Goal: Task Accomplishment & Management: Manage account settings

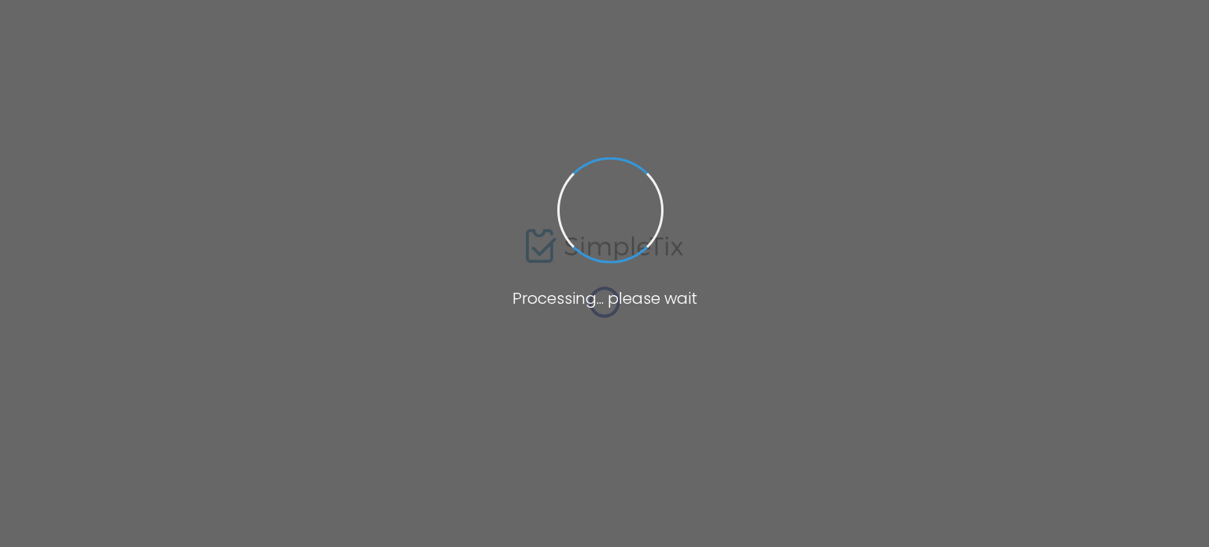
type input "sch"
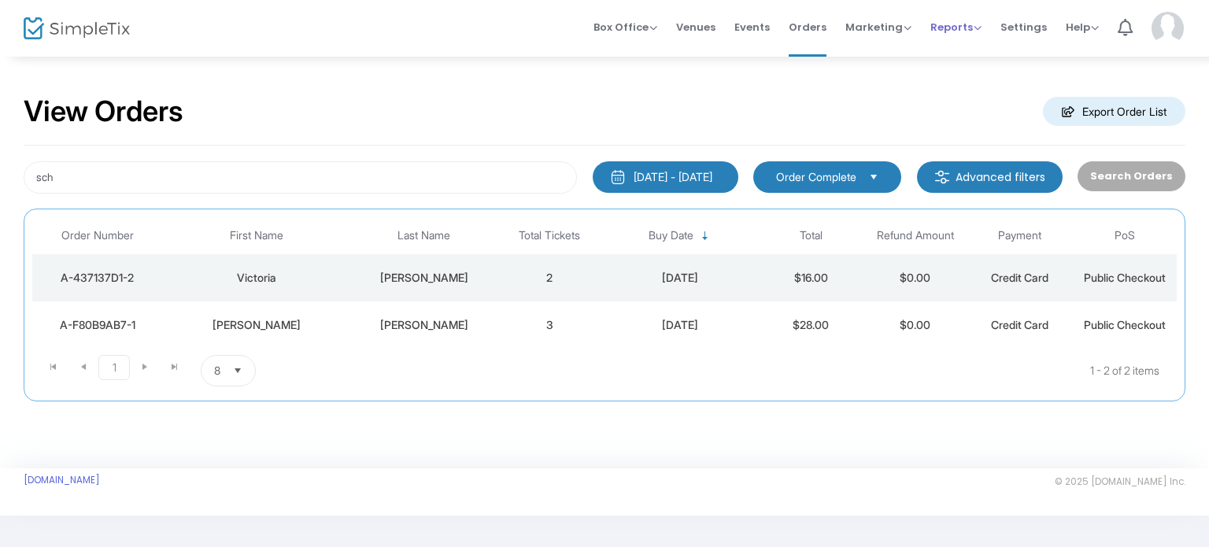
click at [950, 27] on span "Reports" at bounding box center [955, 27] width 51 height 15
click at [995, 84] on li "Sales Reports" at bounding box center [981, 83] width 102 height 31
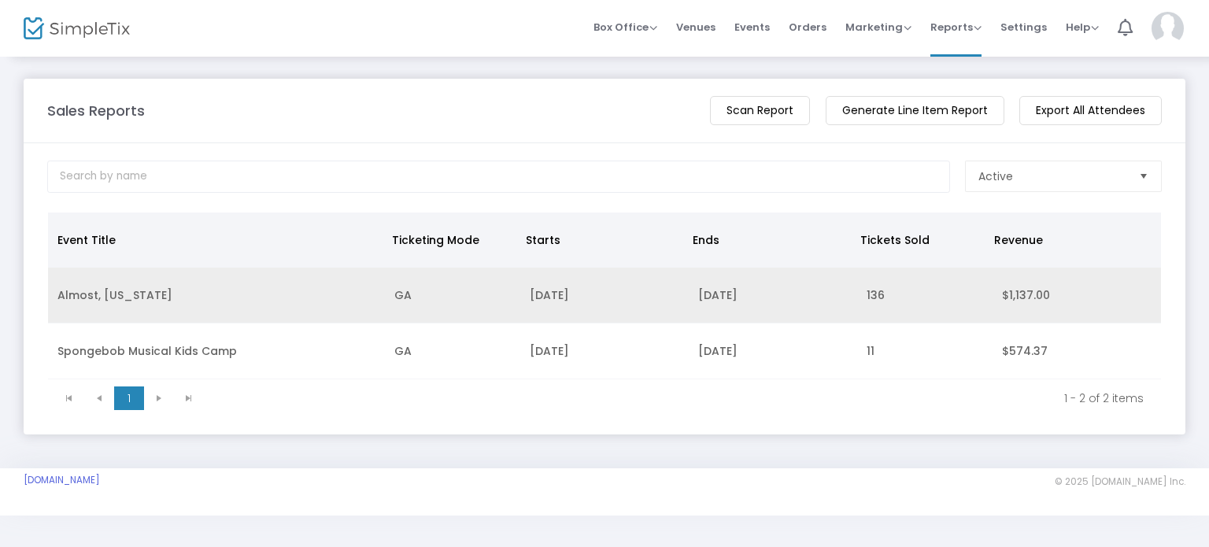
click at [589, 303] on td "[DATE]" at bounding box center [604, 296] width 168 height 56
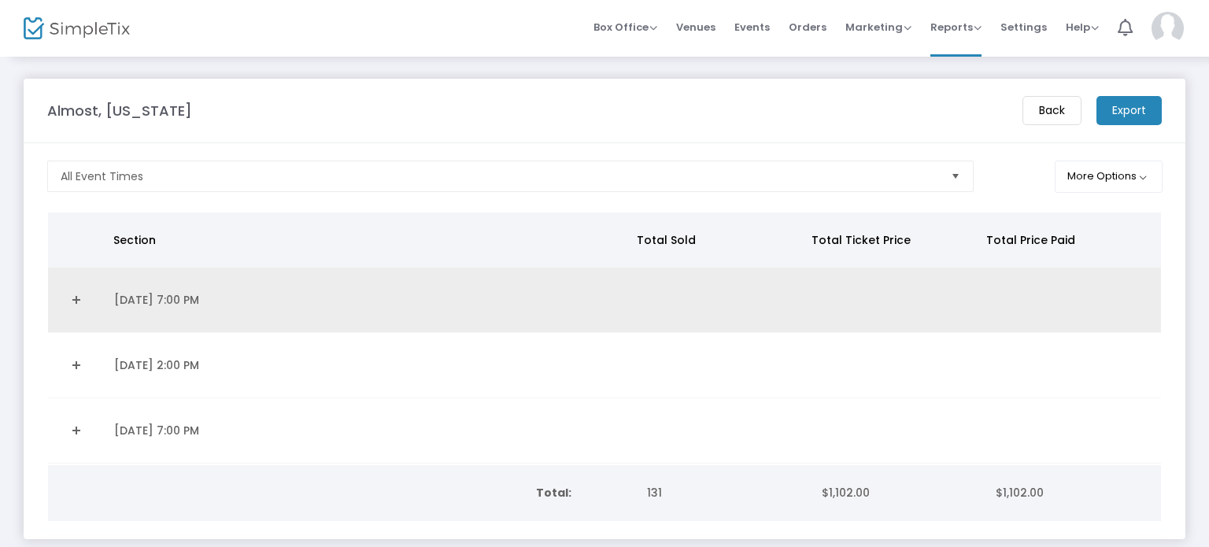
click at [668, 307] on td "Data table" at bounding box center [721, 300] width 176 height 65
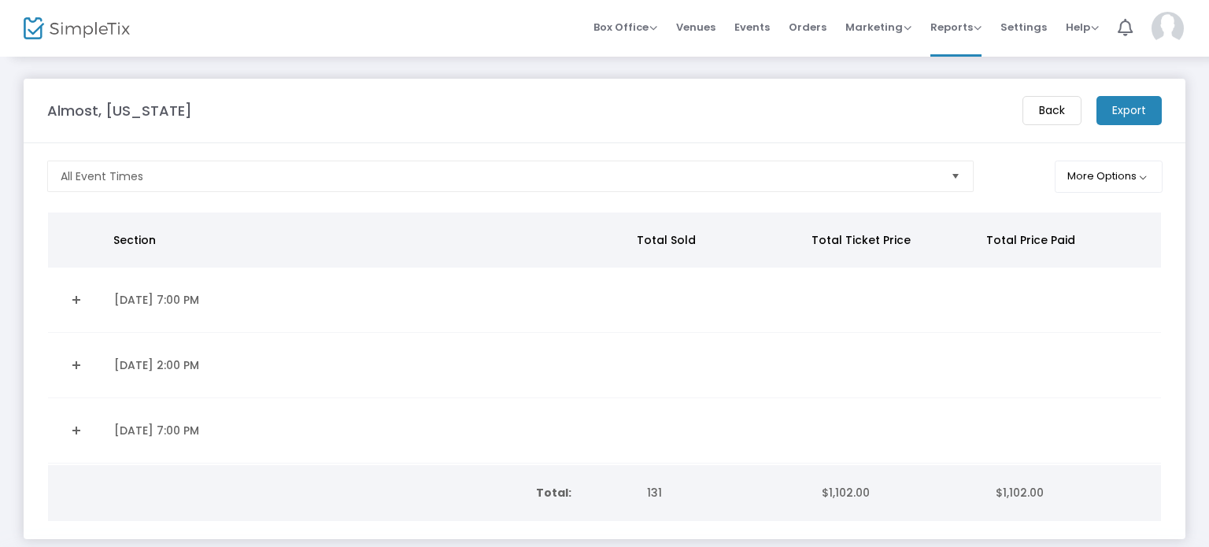
click at [685, 292] on td "Data table" at bounding box center [721, 300] width 176 height 65
click at [88, 293] on link "Expand Details" at bounding box center [76, 299] width 38 height 25
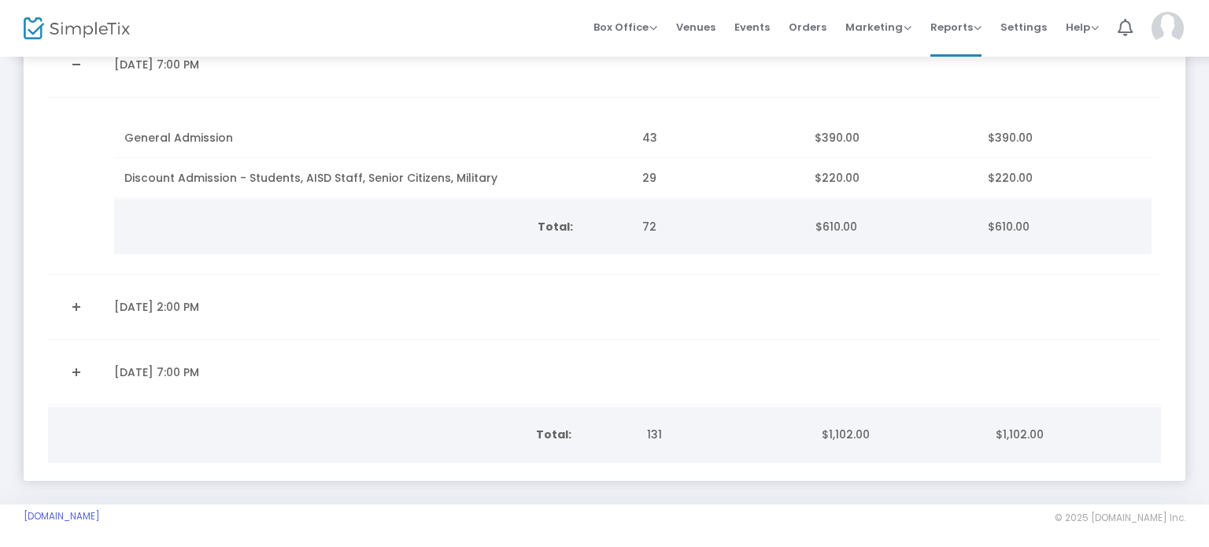
scroll to position [246, 0]
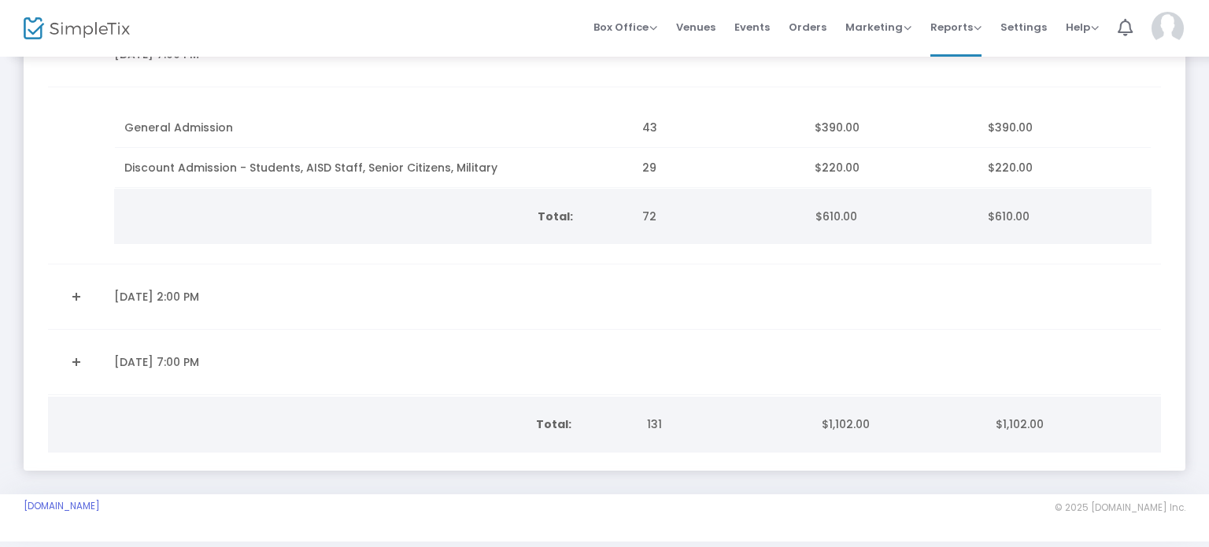
click at [180, 294] on td "9/20/2025 2:00 PM" at bounding box center [369, 296] width 528 height 65
click at [72, 295] on link "Expand Details" at bounding box center [76, 296] width 38 height 25
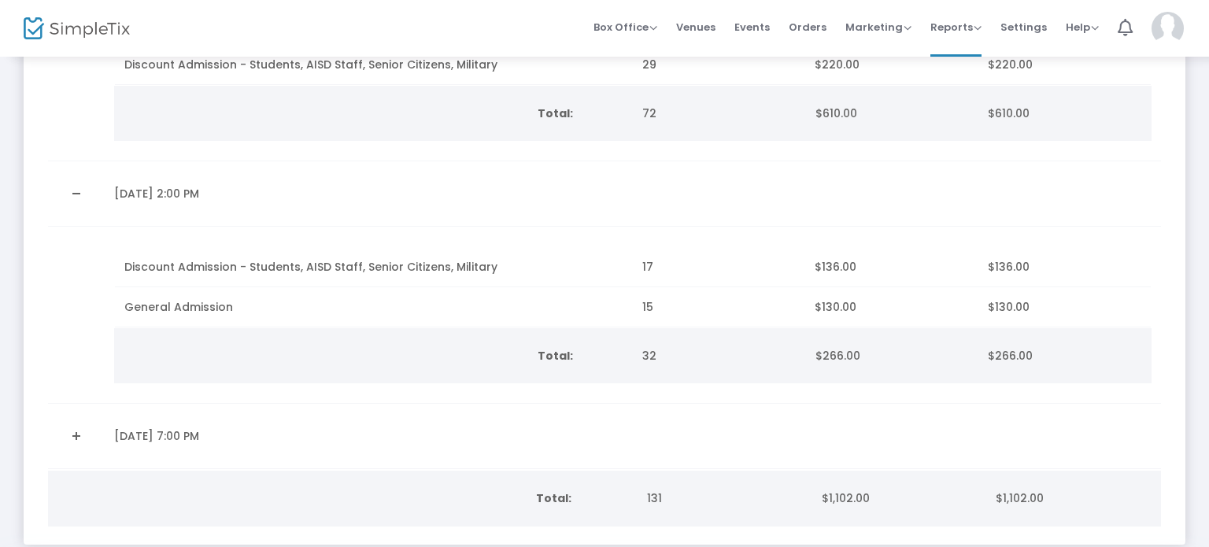
scroll to position [351, 0]
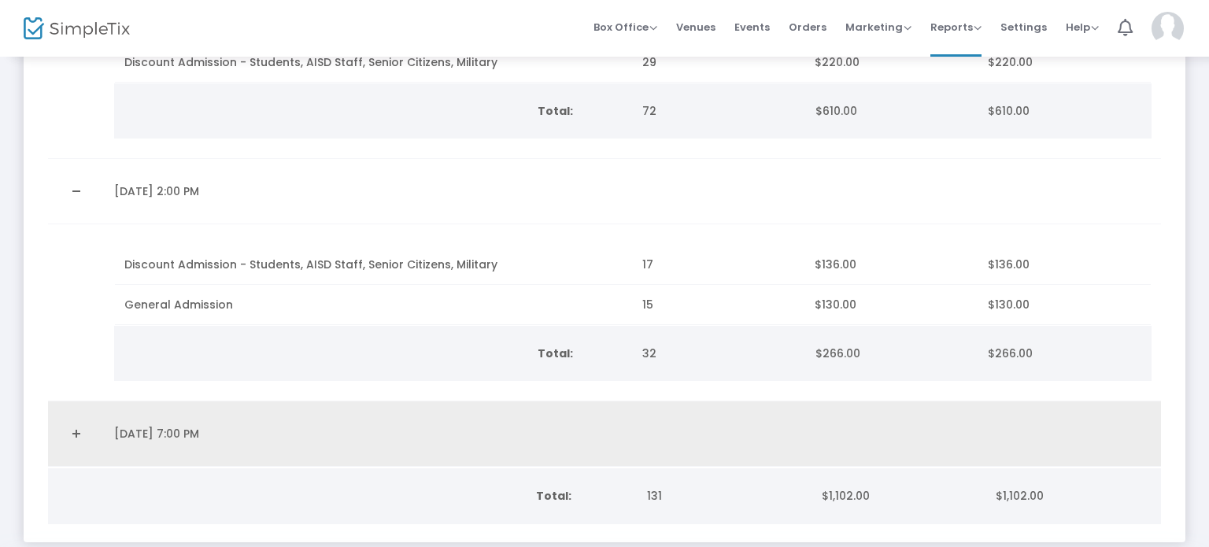
click at [54, 434] on td "Data table" at bounding box center [76, 433] width 57 height 65
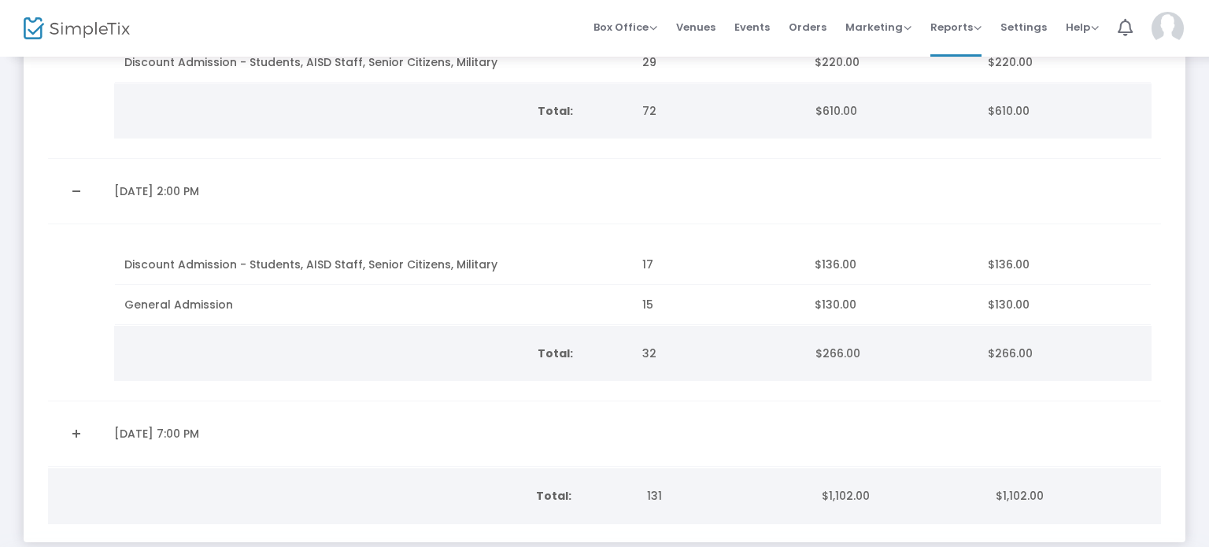
scroll to position [450, 0]
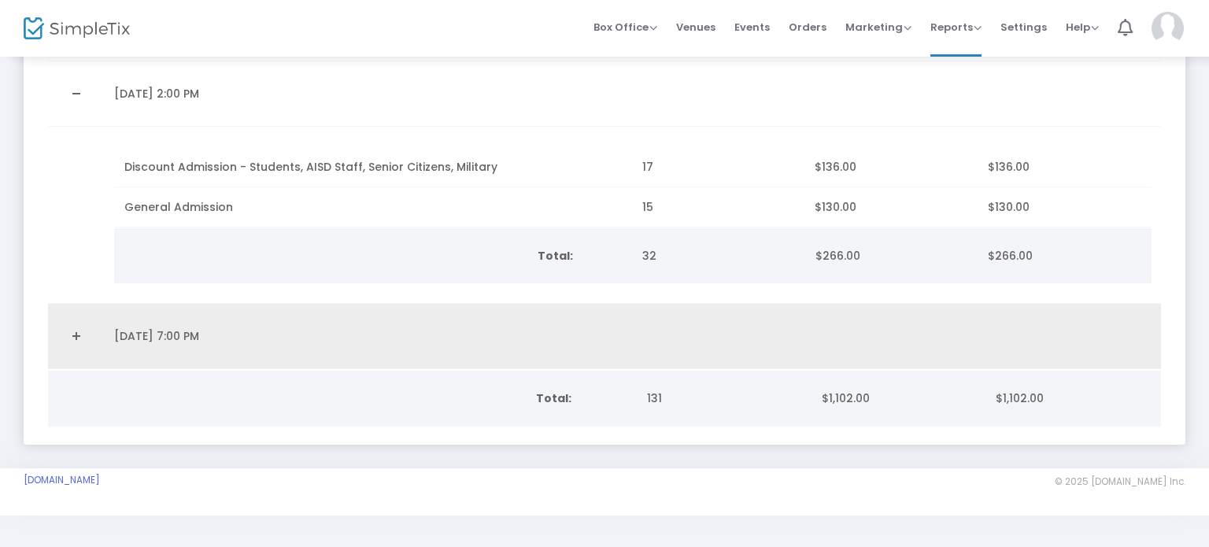
click at [83, 309] on td "Data table" at bounding box center [76, 336] width 57 height 65
click at [85, 326] on link "Expand Details" at bounding box center [76, 335] width 38 height 25
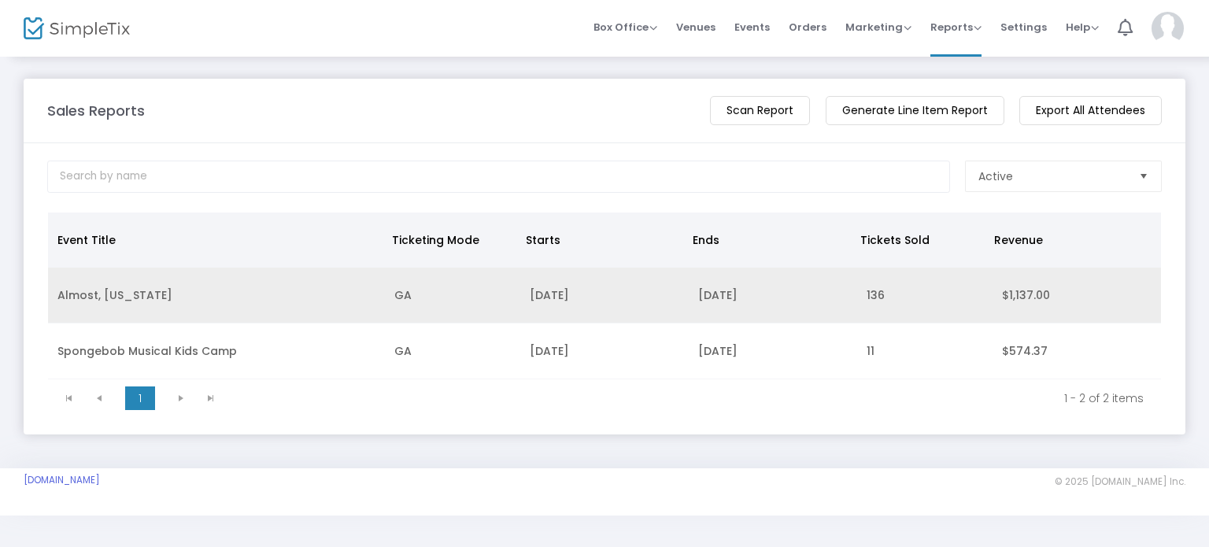
click at [320, 305] on td "Almost, [US_STATE]" at bounding box center [216, 296] width 337 height 56
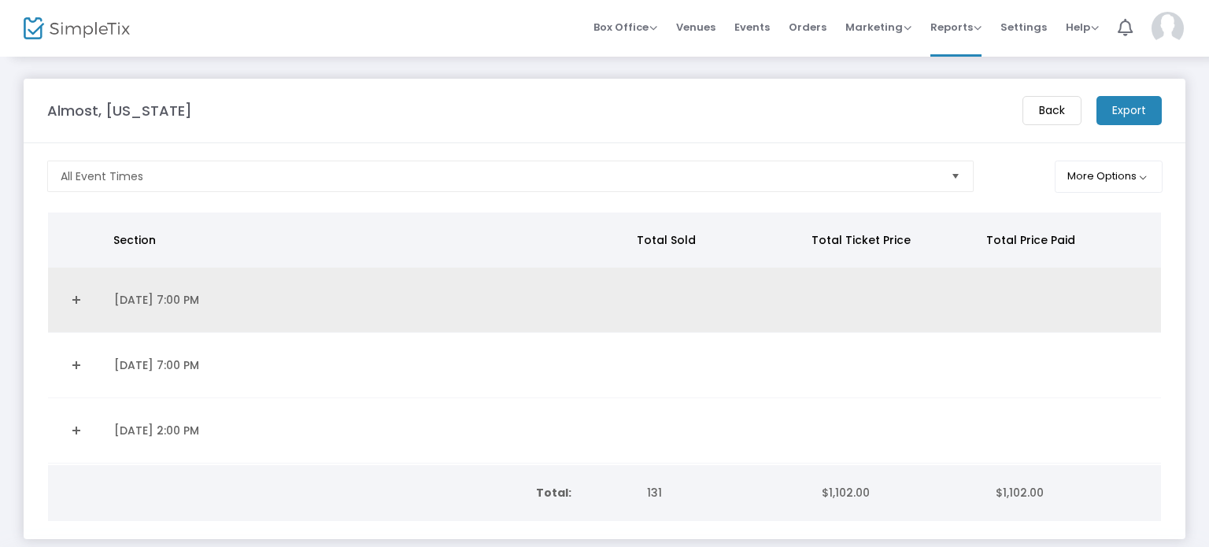
click at [78, 292] on link "Expand Details" at bounding box center [76, 299] width 38 height 25
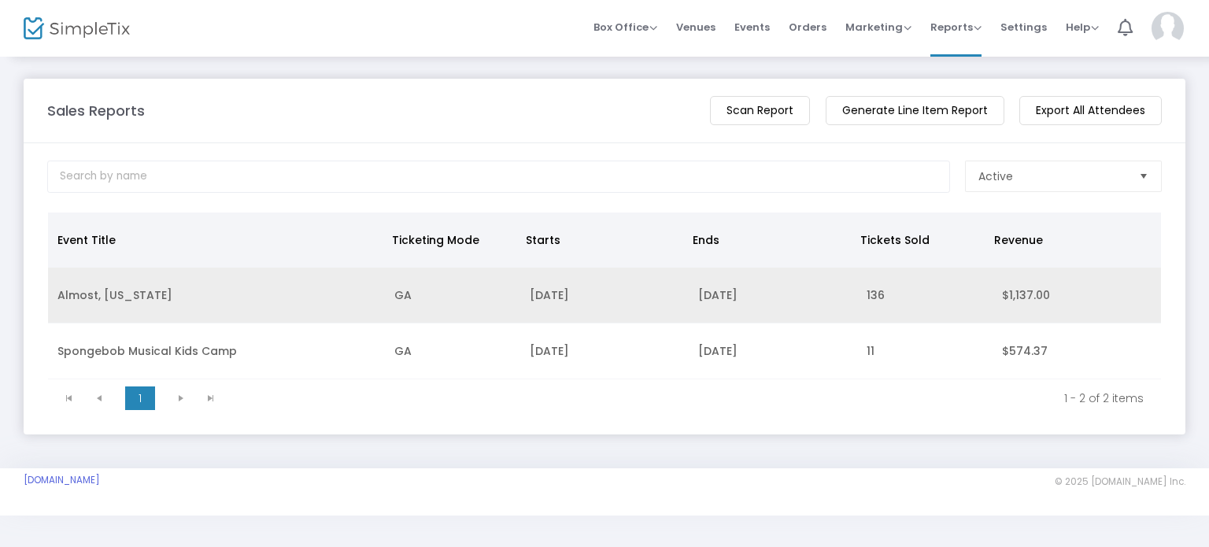
click at [541, 301] on td "[DATE]" at bounding box center [604, 296] width 168 height 56
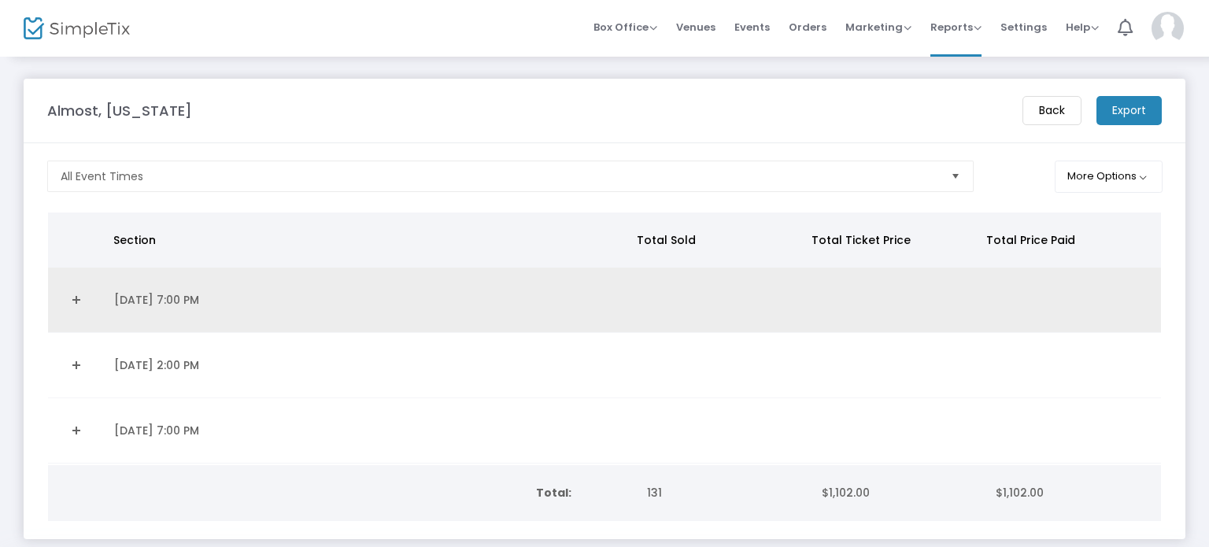
click at [79, 296] on link "Expand Details" at bounding box center [76, 299] width 38 height 25
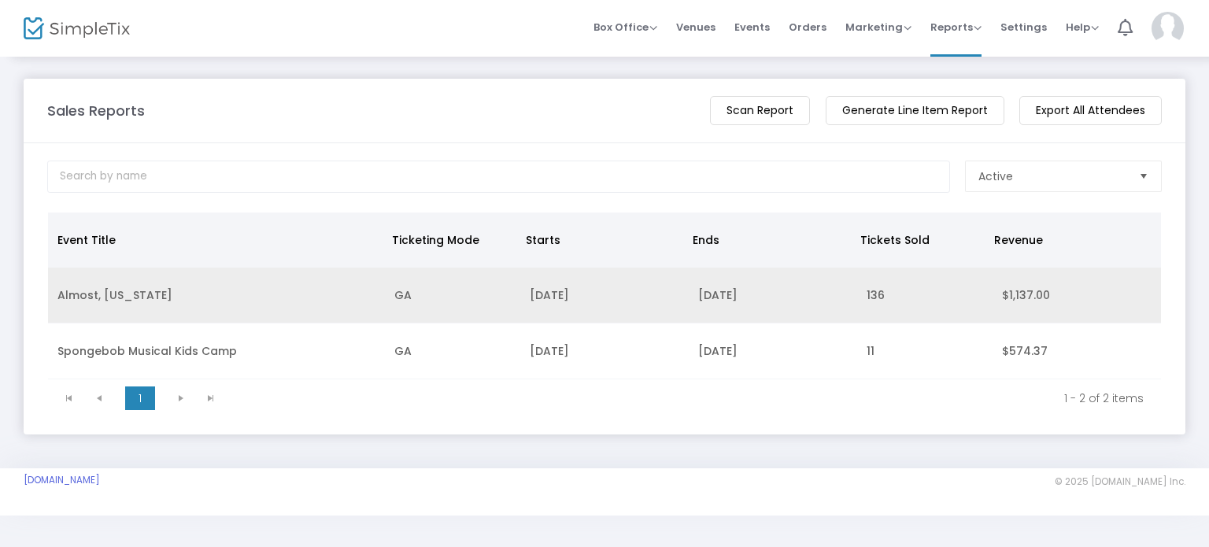
click at [550, 294] on td "[DATE]" at bounding box center [604, 296] width 168 height 56
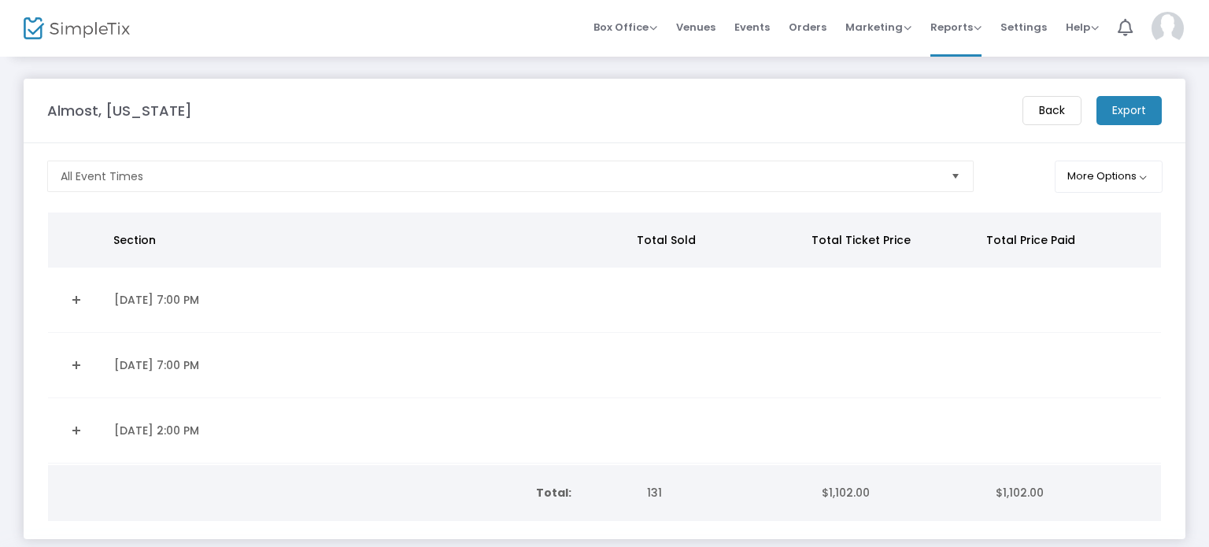
click at [550, 294] on td "[DATE] 7:00 PM" at bounding box center [369, 300] width 528 height 65
click at [548, 301] on td "9/19/2025 7:00 PM" at bounding box center [369, 300] width 528 height 65
click at [74, 303] on link "Expand Details" at bounding box center [76, 299] width 38 height 25
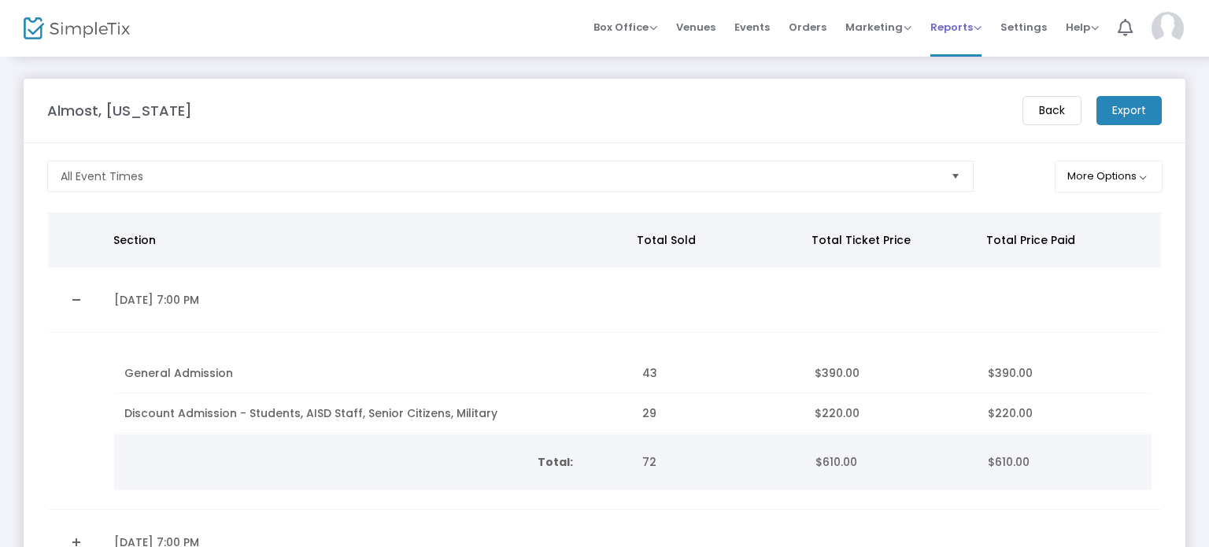
click at [970, 24] on span "Reports" at bounding box center [955, 27] width 51 height 15
click at [965, 90] on li "Sales Reports" at bounding box center [981, 83] width 102 height 31
click at [645, 26] on span "Box Office" at bounding box center [625, 27] width 64 height 15
click at [639, 85] on li "Bookings" at bounding box center [649, 83] width 113 height 31
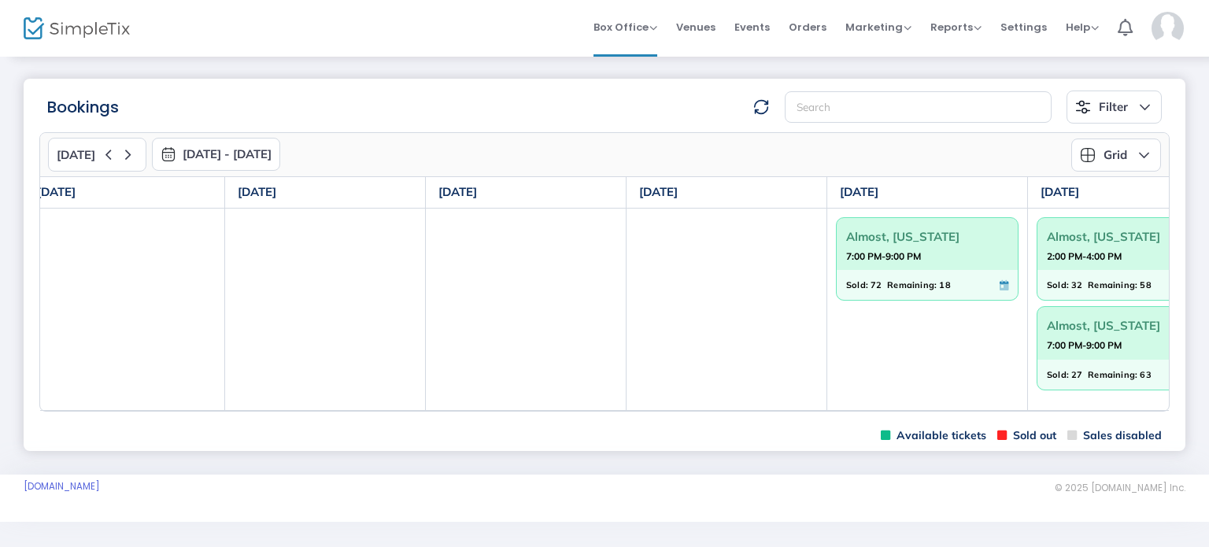
scroll to position [0, 286]
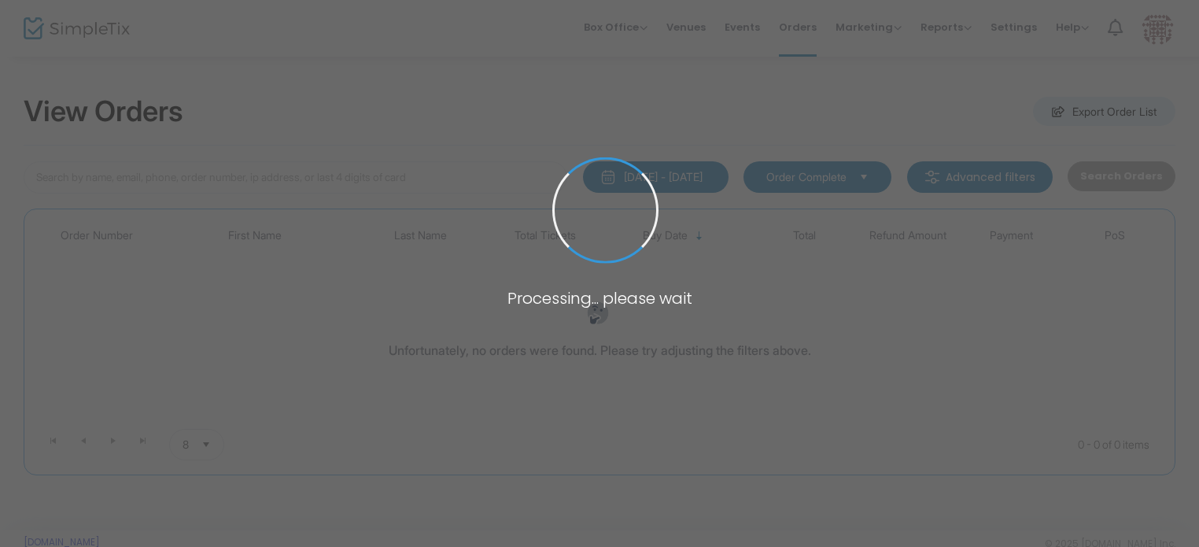
type input "york"
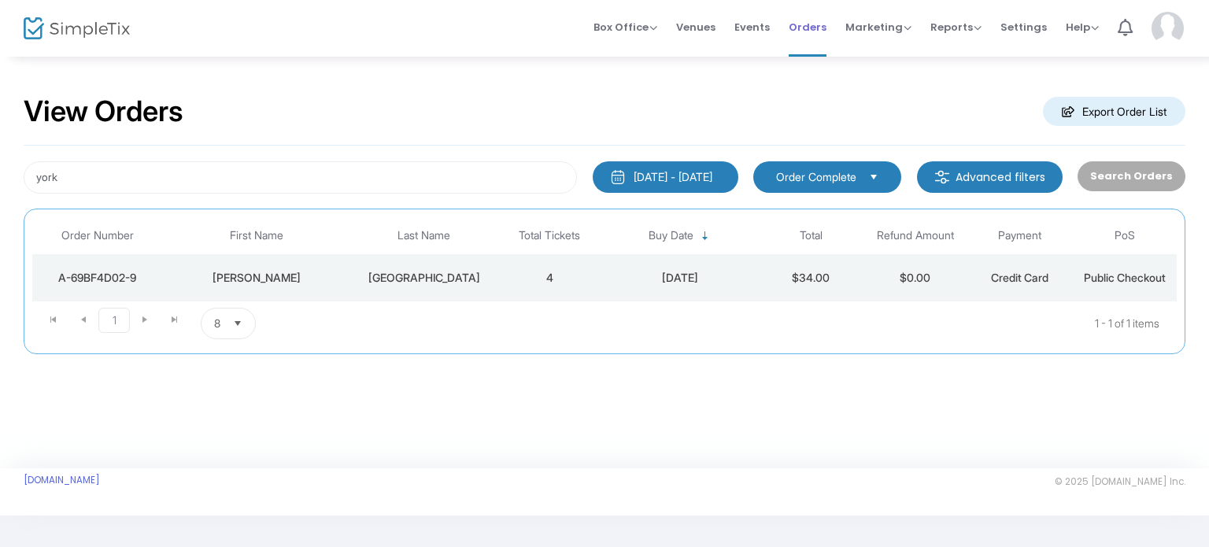
click at [809, 24] on span "Orders" at bounding box center [808, 27] width 38 height 40
click at [873, 35] on span "Marketing Promo Codes Quantity Discounts Affiliate" at bounding box center [878, 27] width 66 height 40
click at [813, 27] on span "Orders" at bounding box center [808, 27] width 38 height 40
click at [957, 22] on span "Reports" at bounding box center [955, 27] width 51 height 15
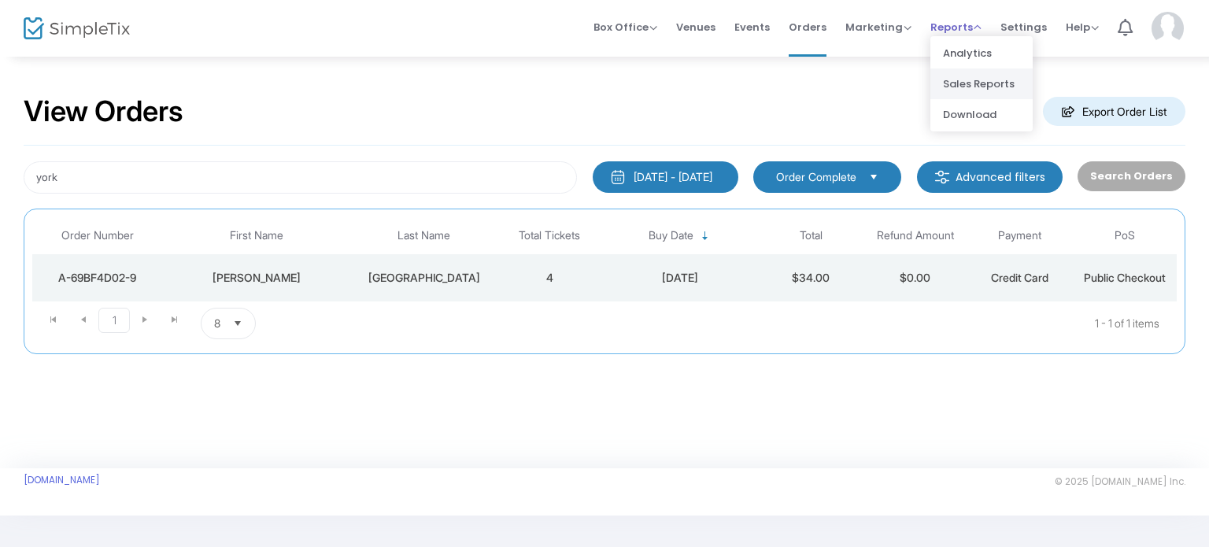
click at [972, 68] on li "Sales Reports" at bounding box center [981, 83] width 102 height 31
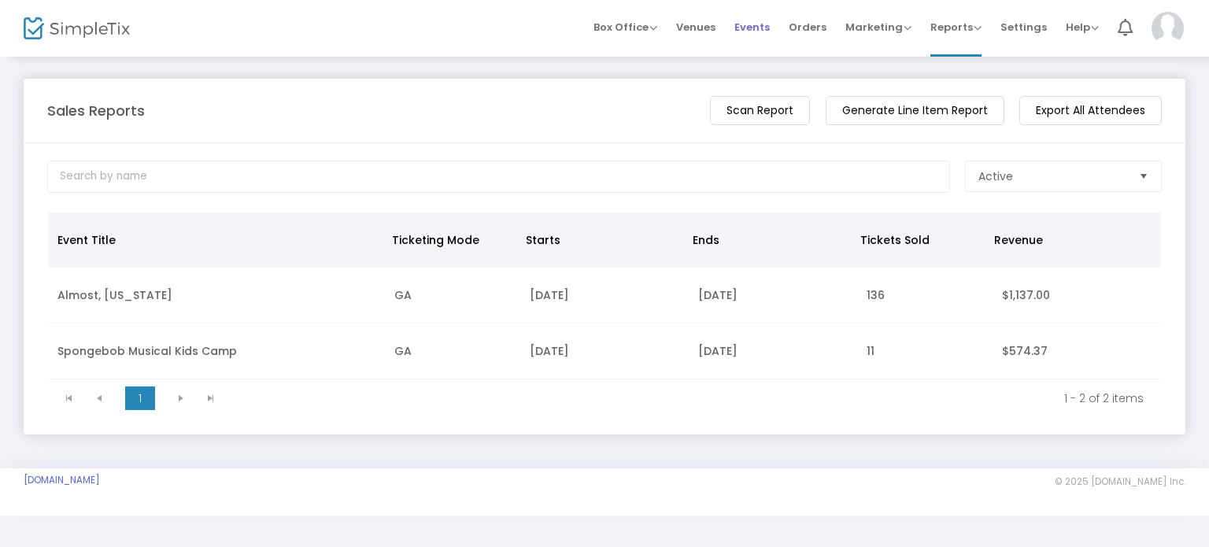
click at [756, 26] on span "Events" at bounding box center [751, 27] width 35 height 40
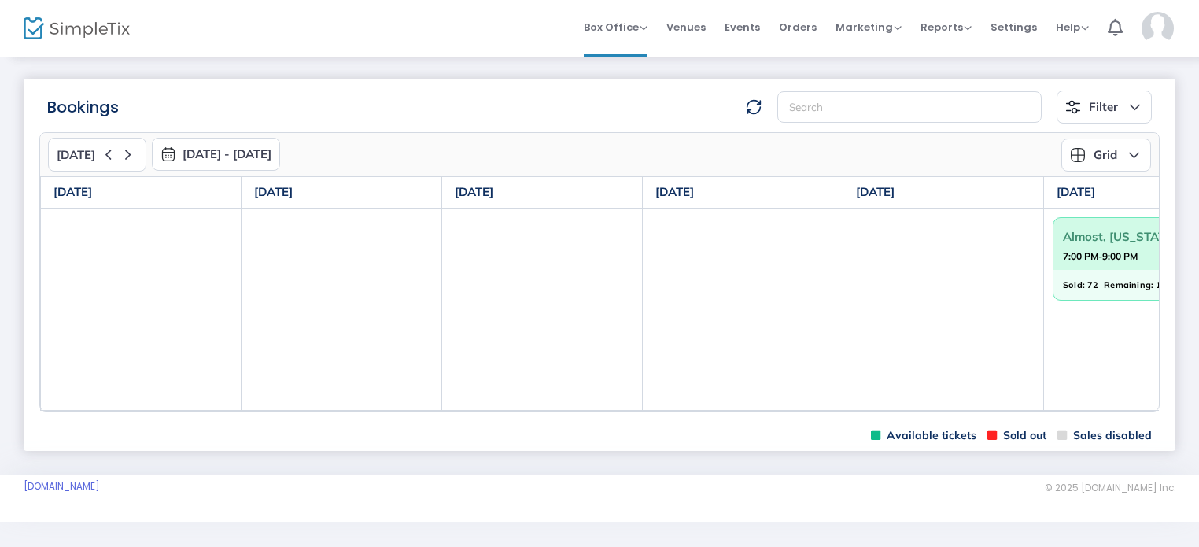
scroll to position [0, 286]
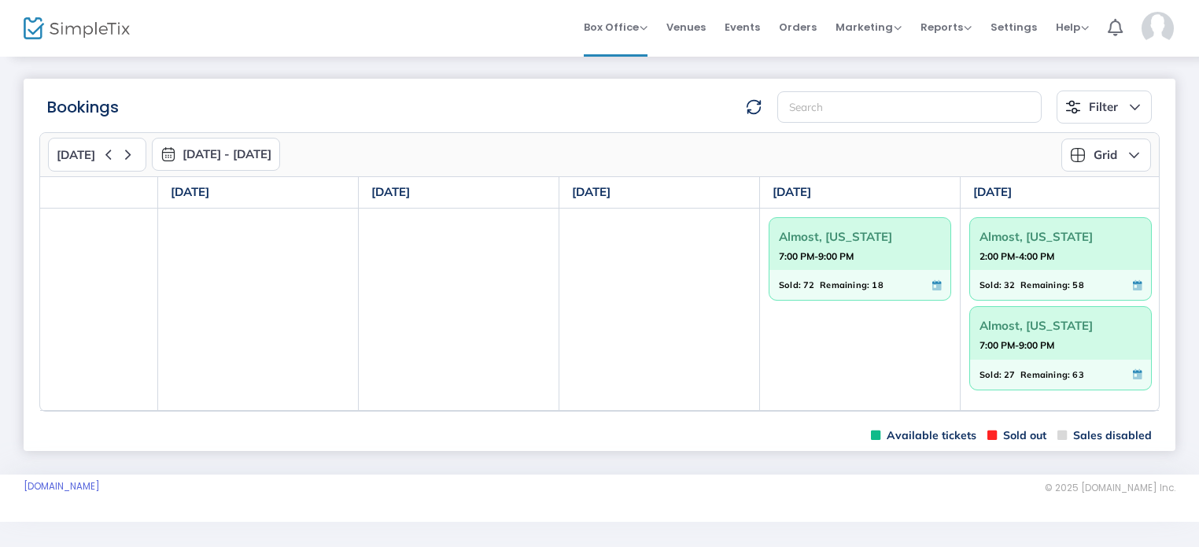
scroll to position [0, 286]
click at [643, 336] on td at bounding box center [658, 309] width 201 height 202
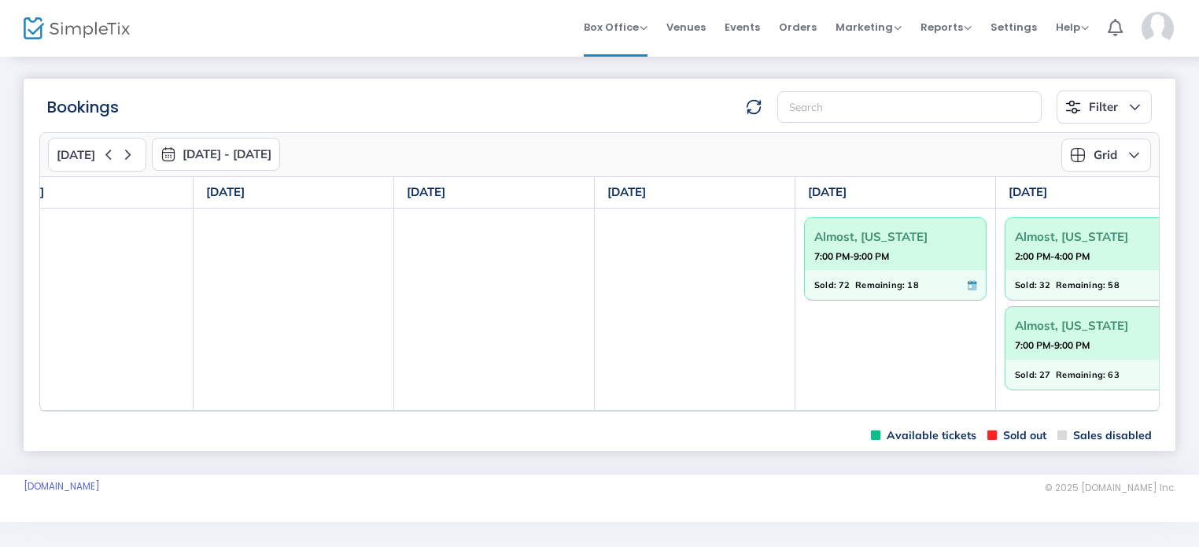
scroll to position [0, 286]
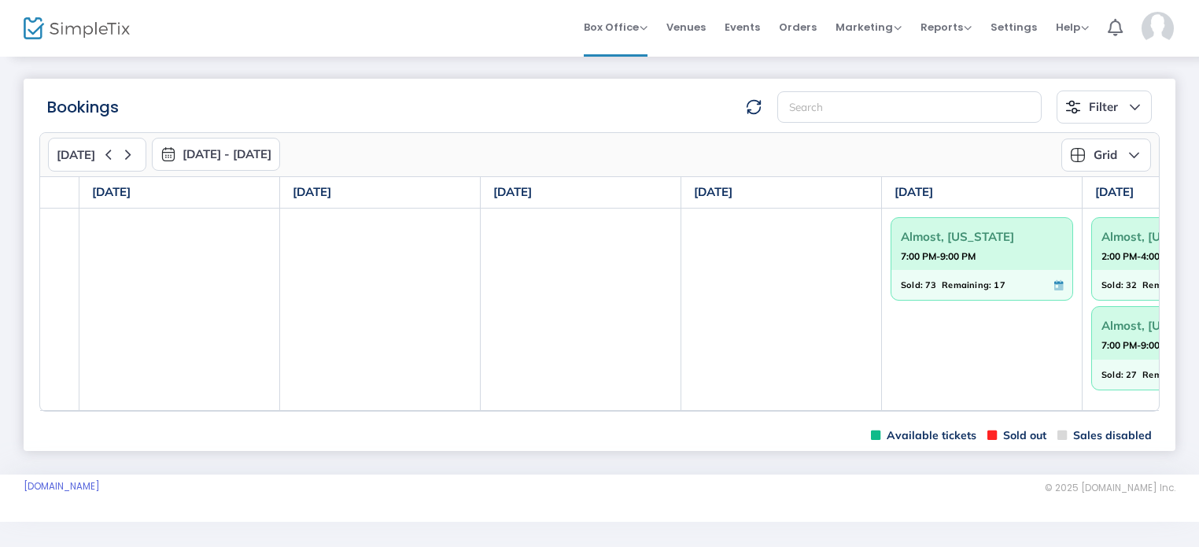
scroll to position [0, 191]
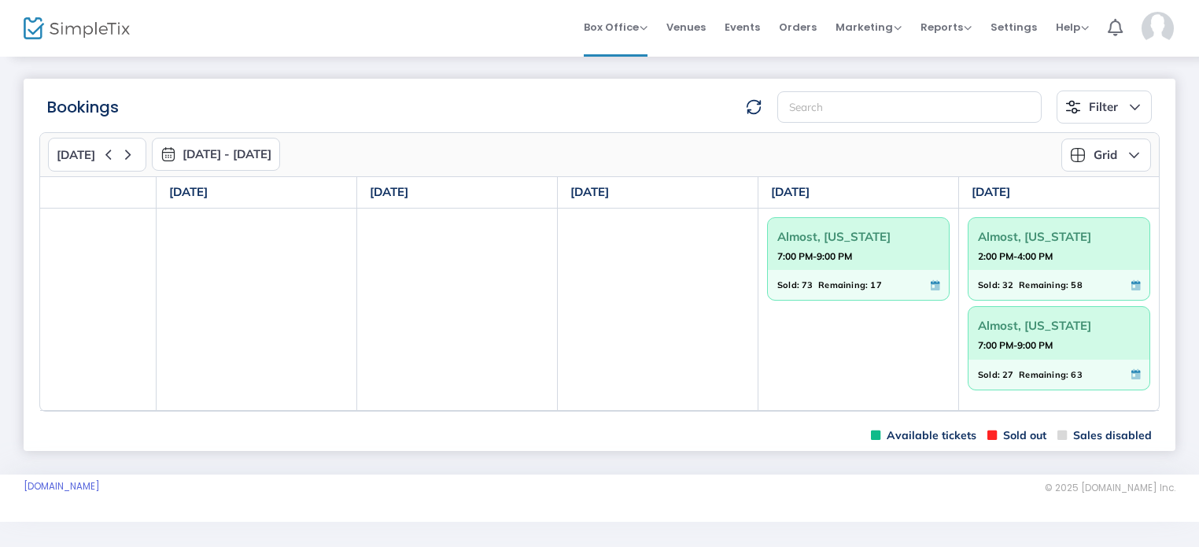
scroll to position [5, 0]
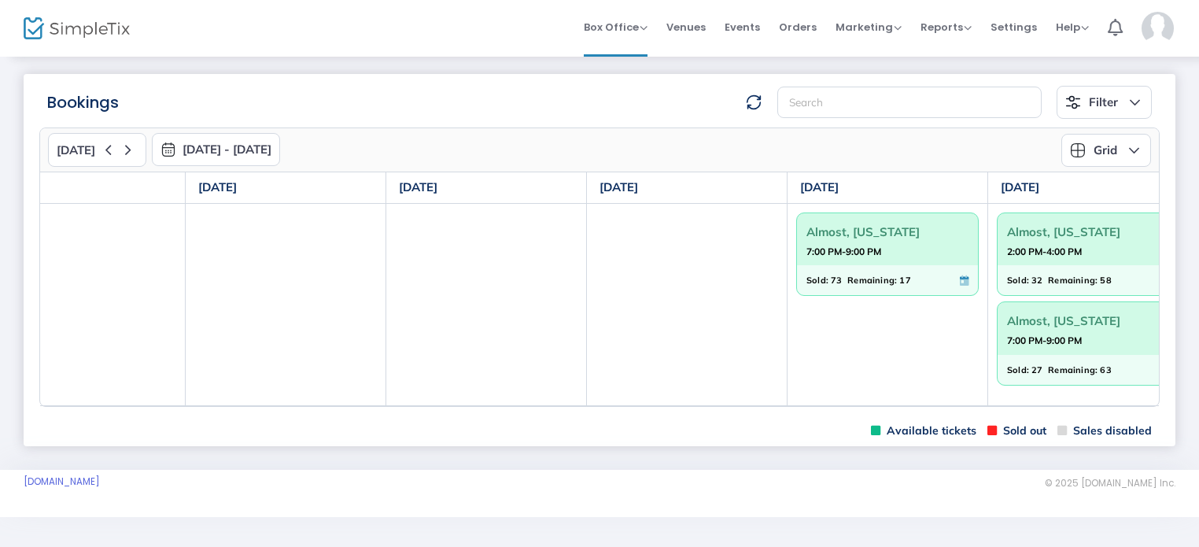
scroll to position [0, 286]
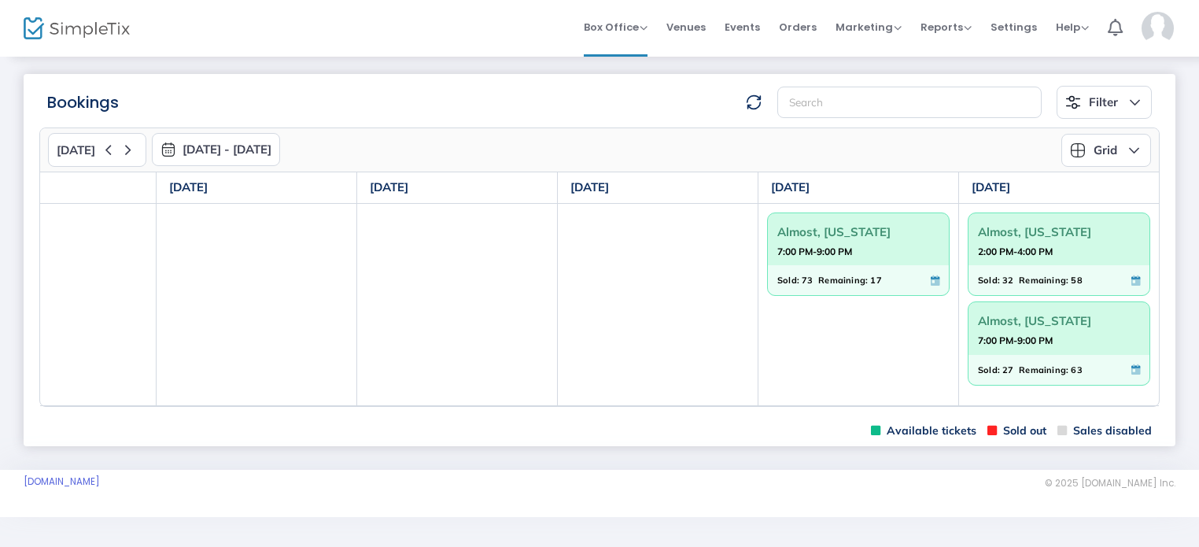
click at [874, 239] on span "Almost, [US_STATE]" at bounding box center [859, 232] width 162 height 24
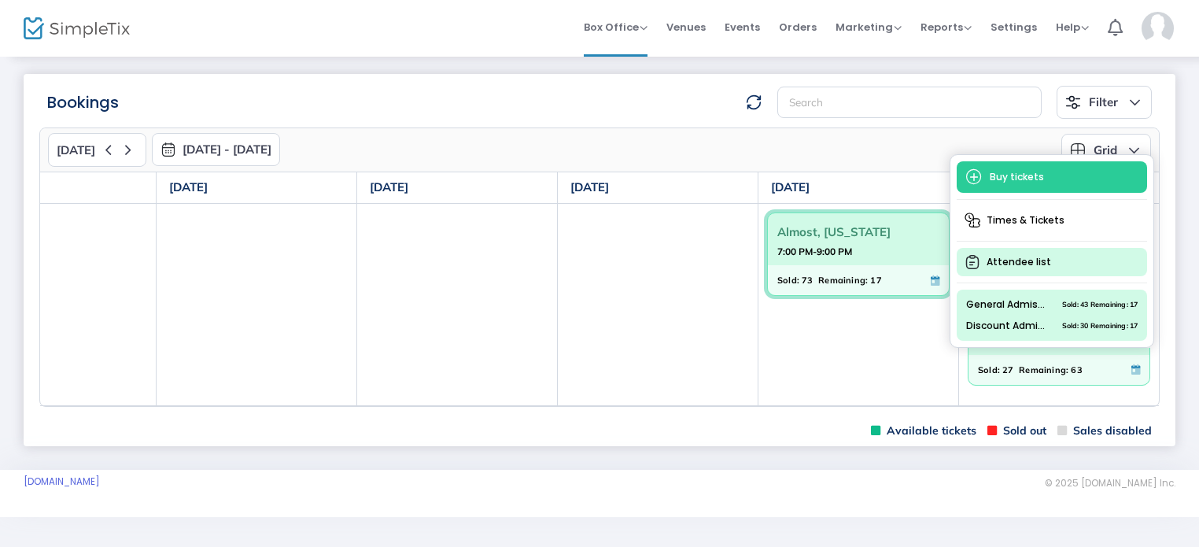
click at [1039, 272] on span "Attendee list" at bounding box center [1052, 262] width 190 height 28
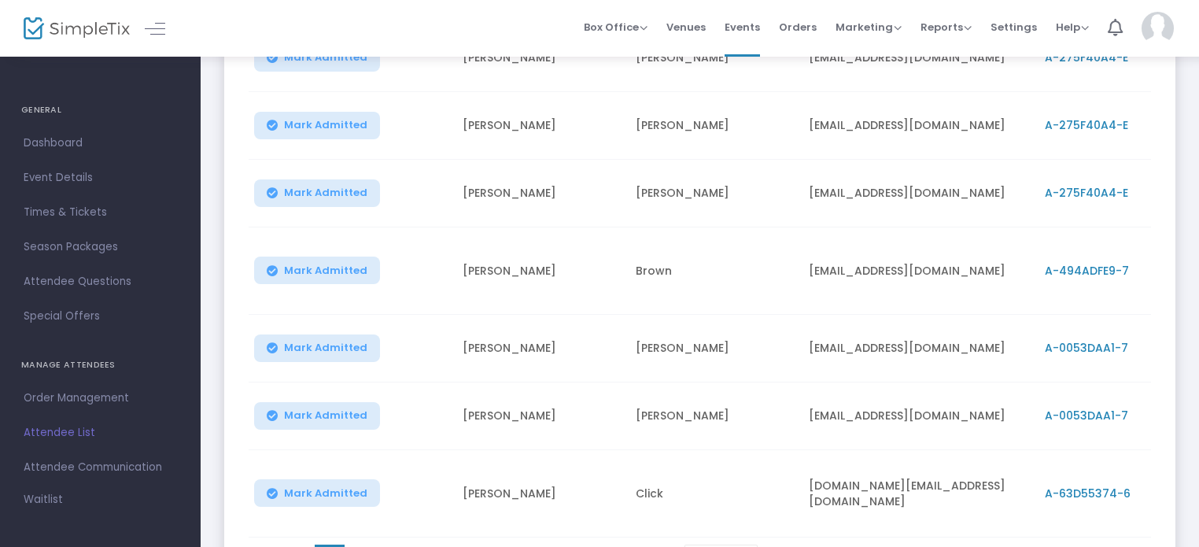
scroll to position [549, 0]
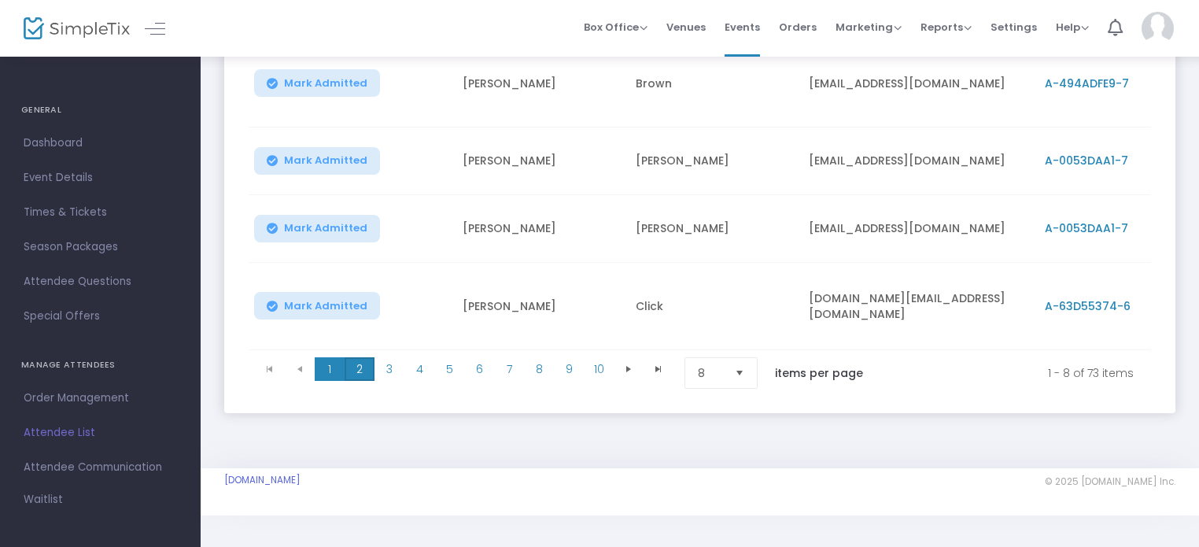
click at [360, 364] on span "2" at bounding box center [360, 369] width 30 height 24
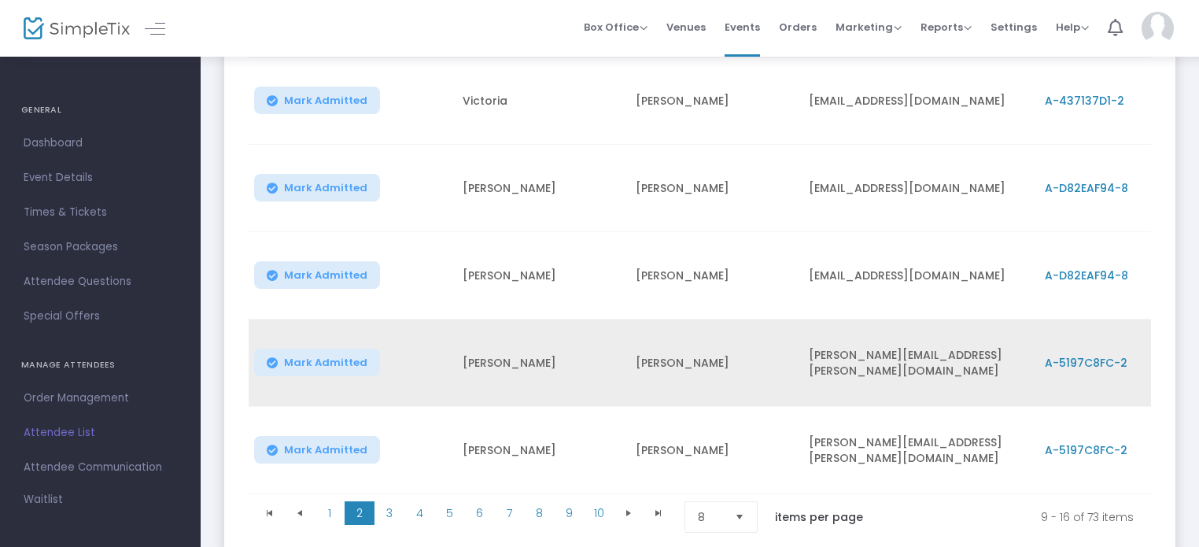
scroll to position [0, 0]
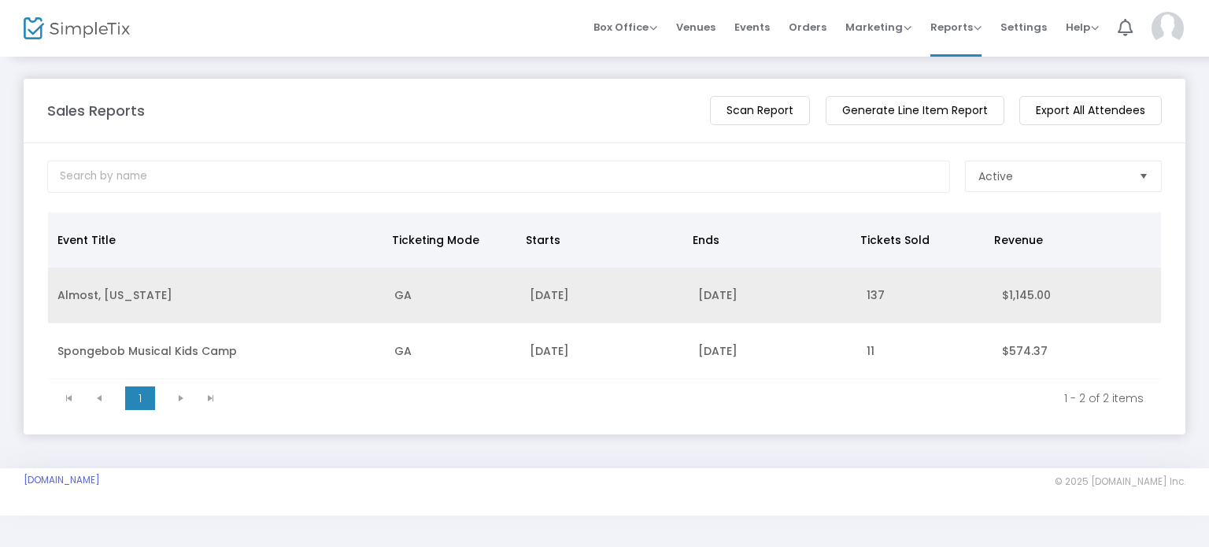
click at [468, 293] on td "GA" at bounding box center [452, 296] width 135 height 56
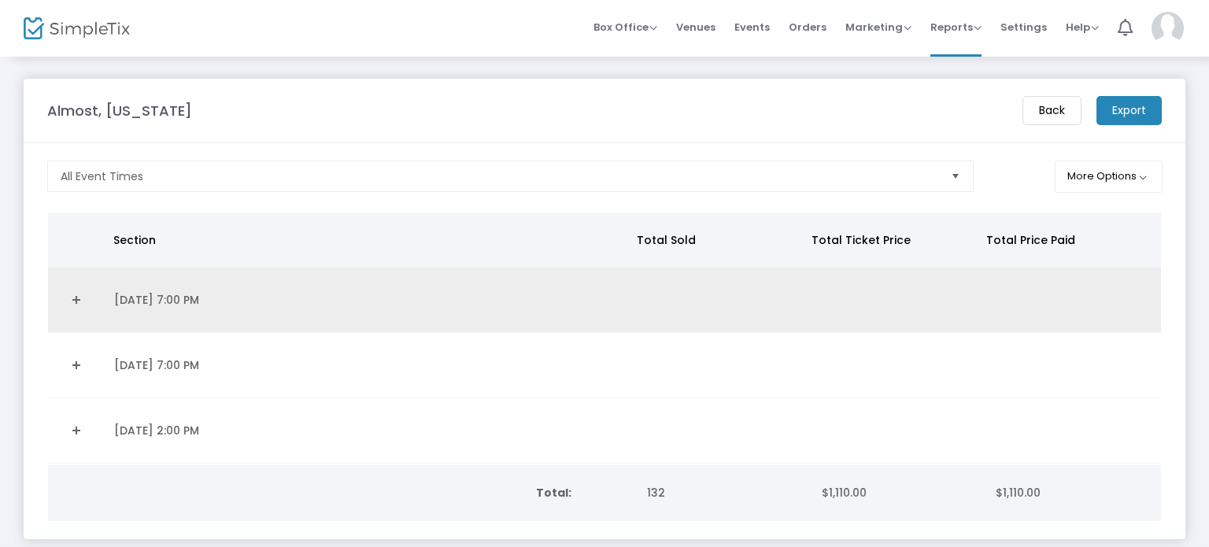
click at [467, 305] on td "[DATE] 7:00 PM" at bounding box center [369, 300] width 528 height 65
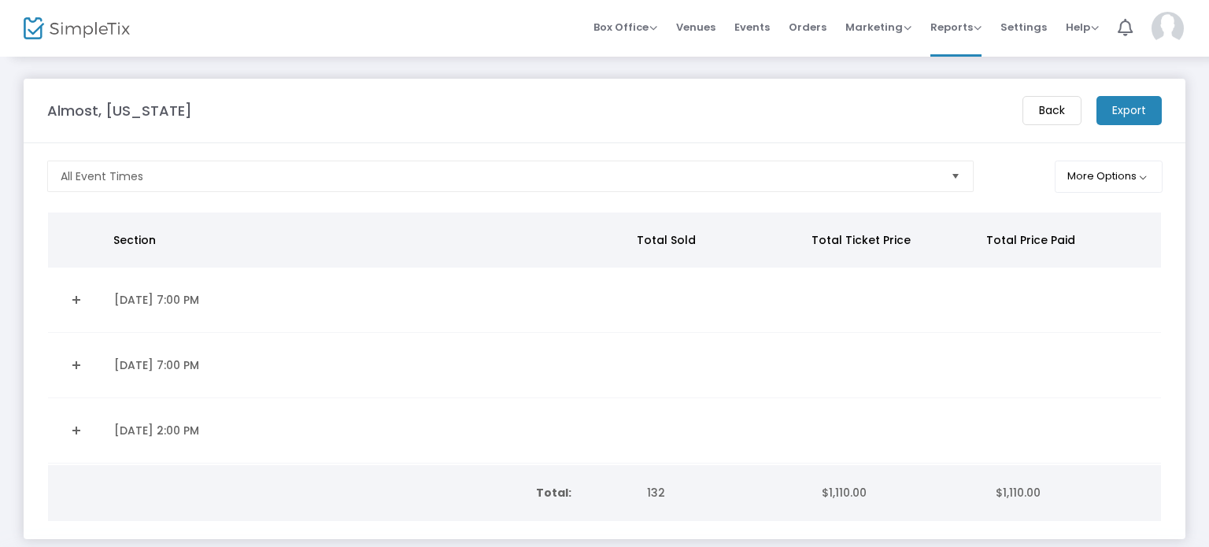
click at [467, 305] on td "[DATE] 7:00 PM" at bounding box center [369, 300] width 528 height 65
click at [140, 302] on td "[DATE] 7:00 PM" at bounding box center [369, 300] width 528 height 65
click at [79, 297] on link "Expand Details" at bounding box center [76, 299] width 38 height 25
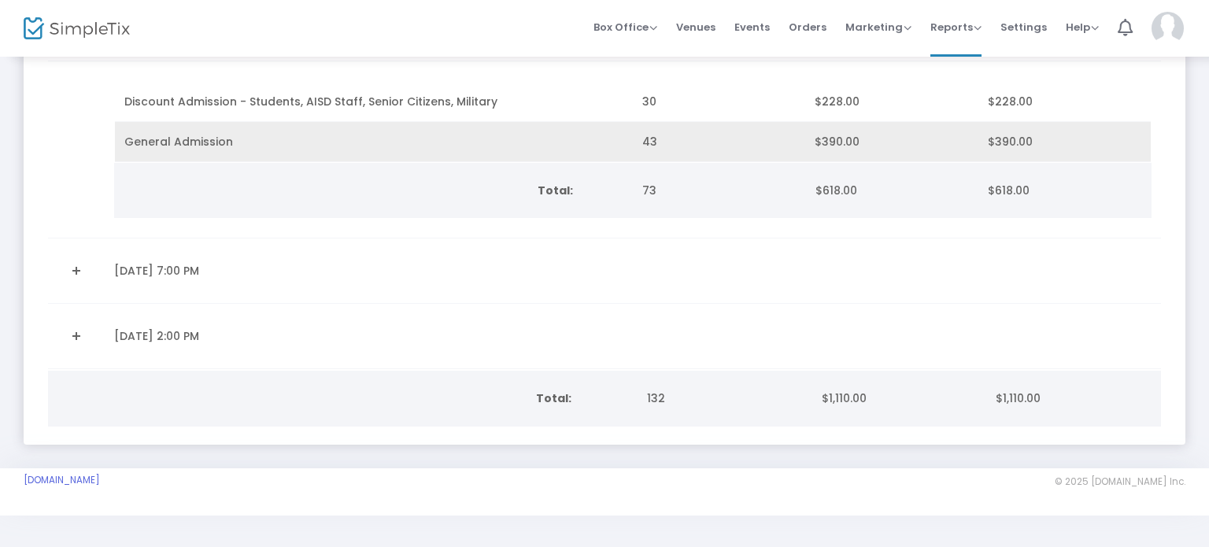
scroll to position [274, 0]
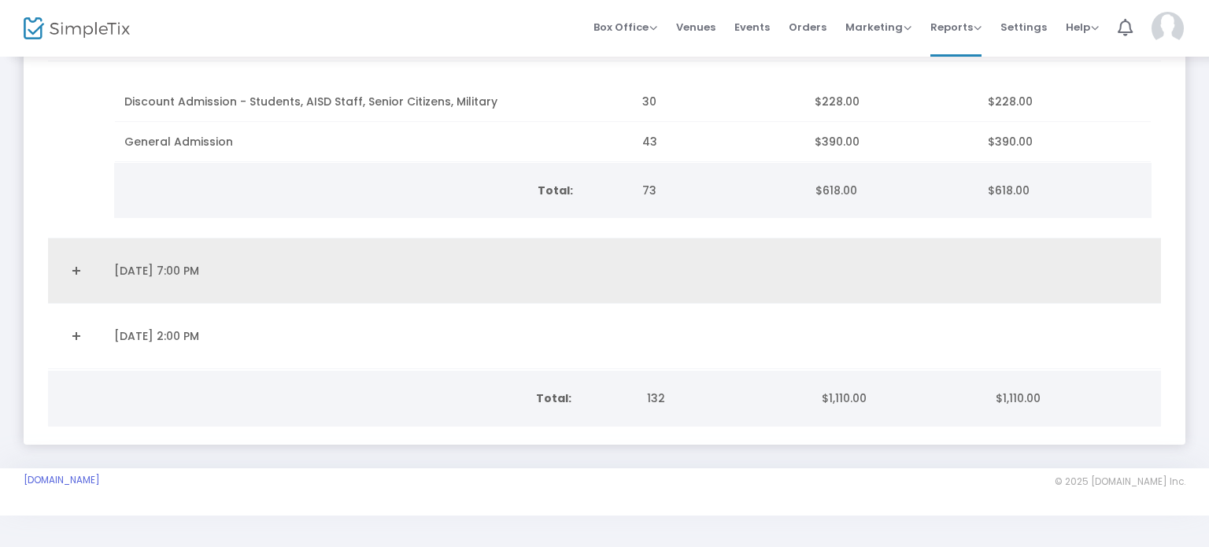
click at [194, 268] on td "[DATE] 7:00 PM" at bounding box center [369, 270] width 528 height 65
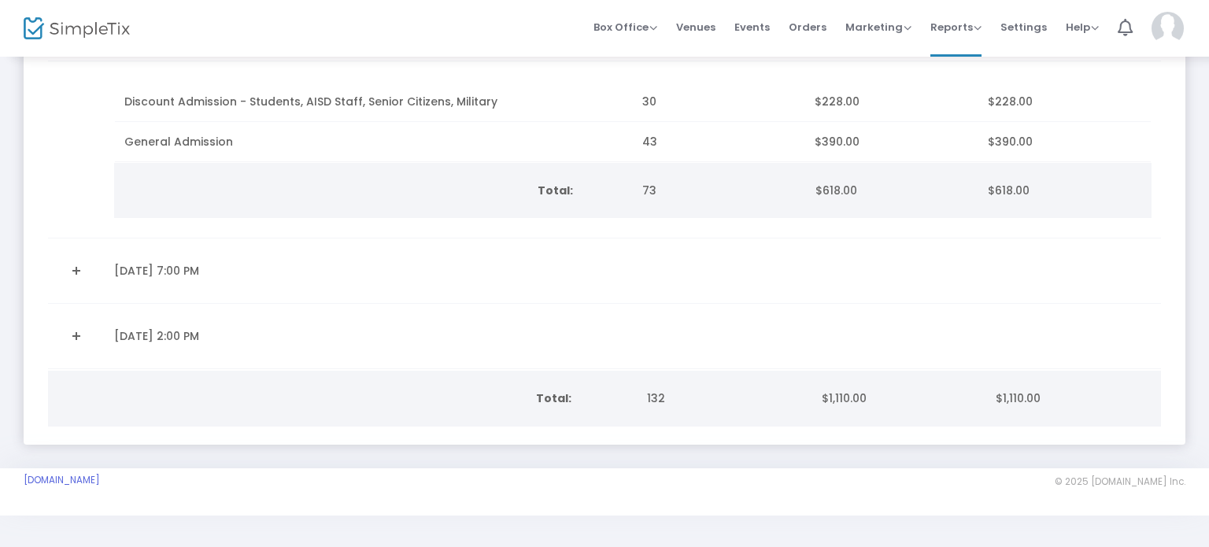
click at [78, 268] on link "Expand Details" at bounding box center [76, 270] width 38 height 25
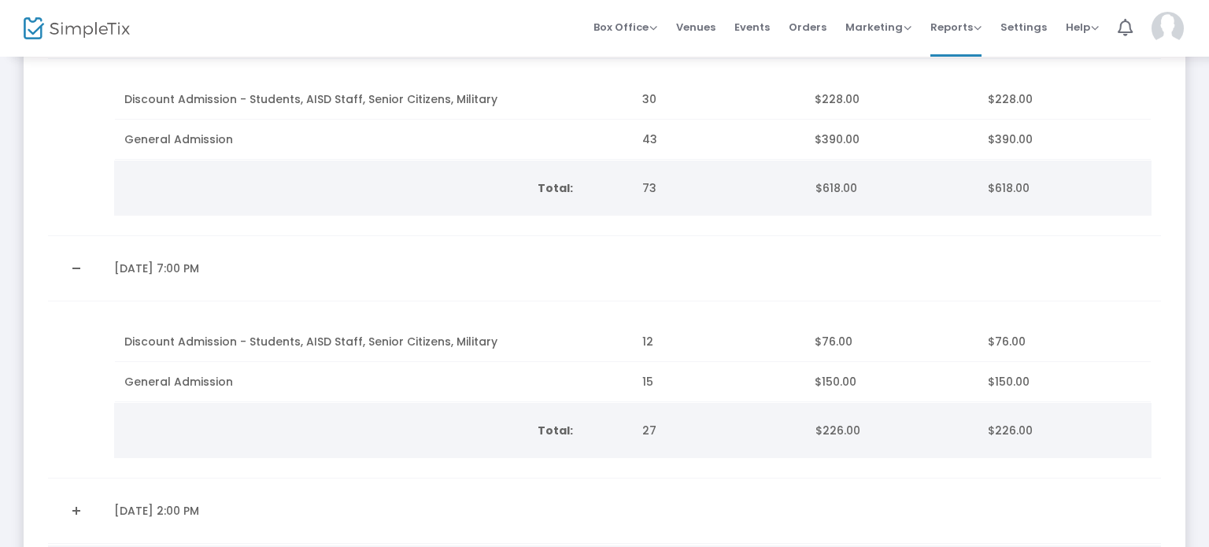
scroll to position [450, 0]
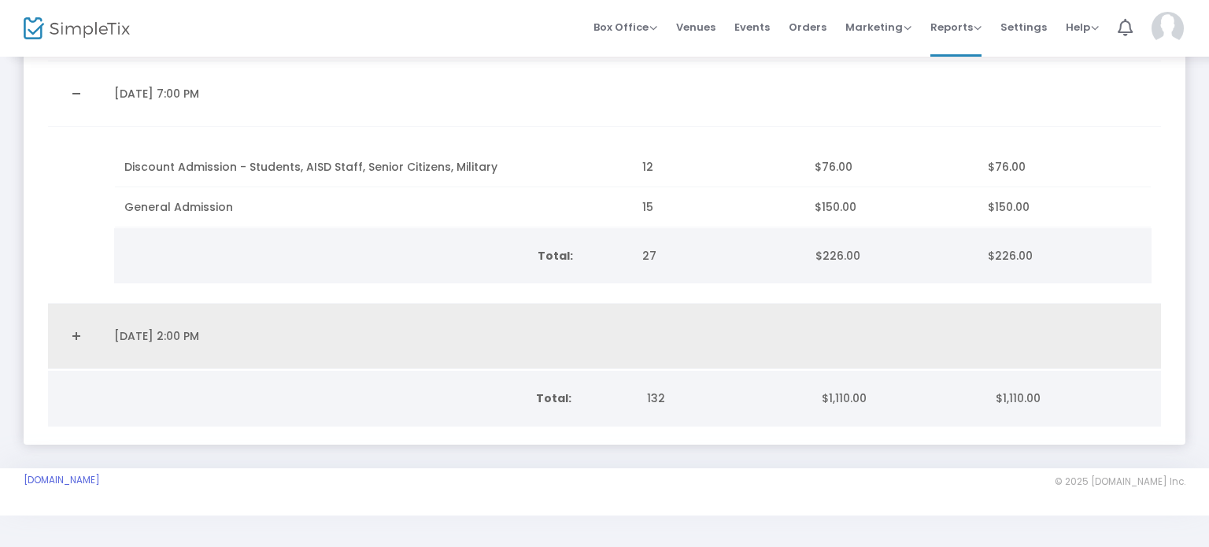
click at [76, 334] on link "Expand Details" at bounding box center [76, 335] width 38 height 25
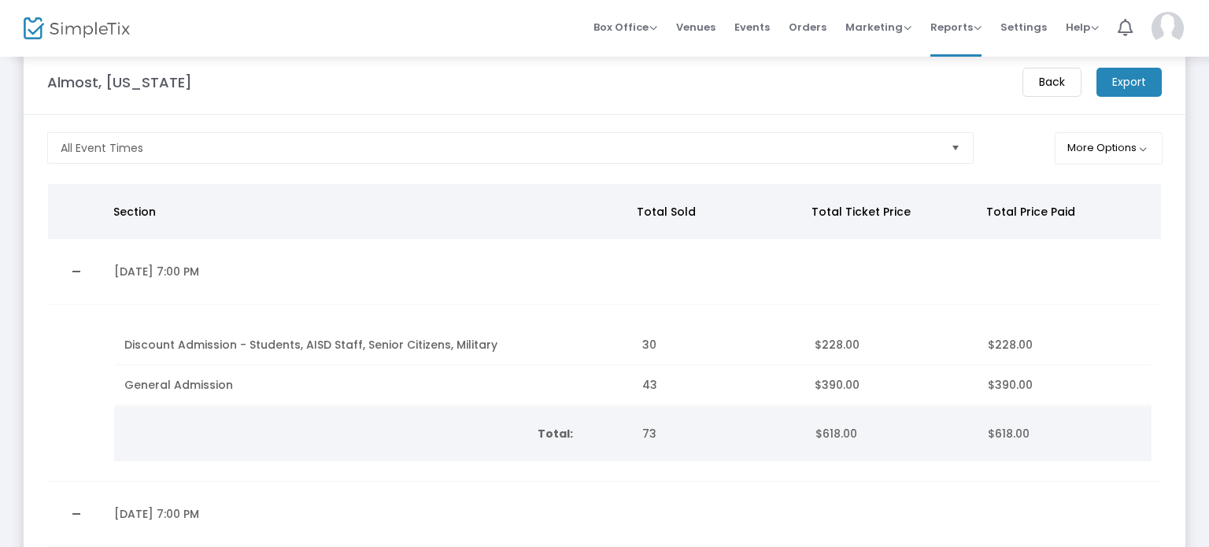
scroll to position [0, 0]
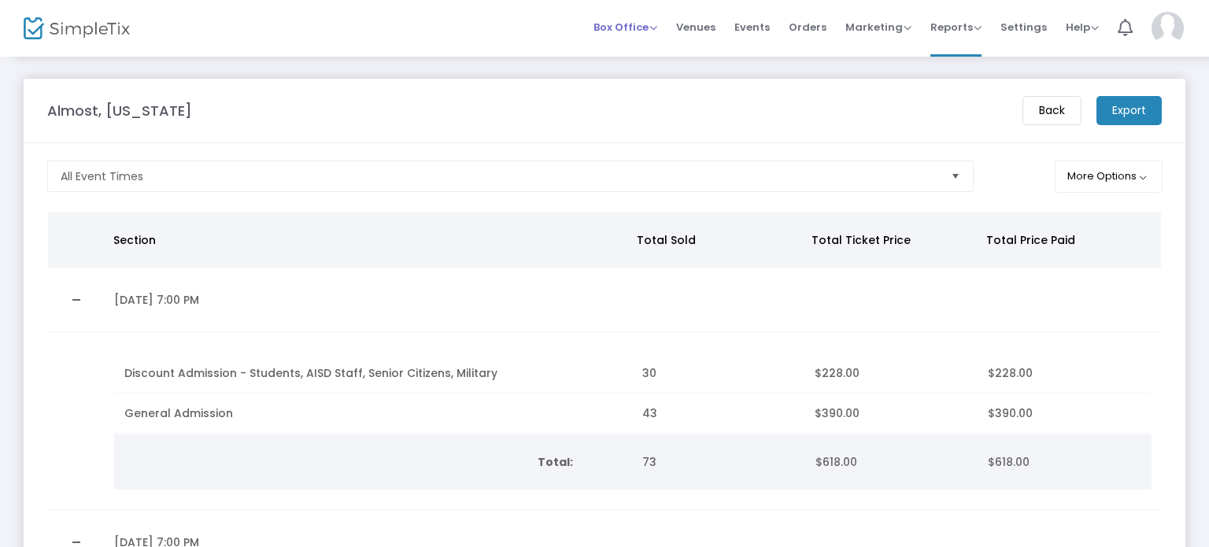
click at [641, 24] on span "Box Office" at bounding box center [625, 27] width 64 height 15
click at [648, 80] on li "Bookings" at bounding box center [649, 83] width 113 height 31
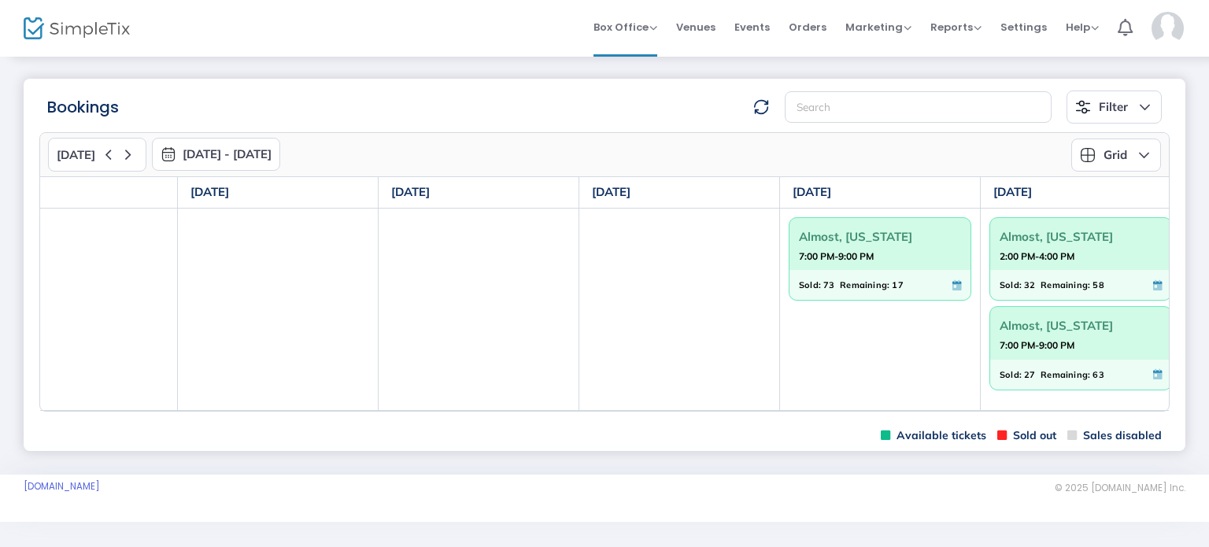
scroll to position [0, 286]
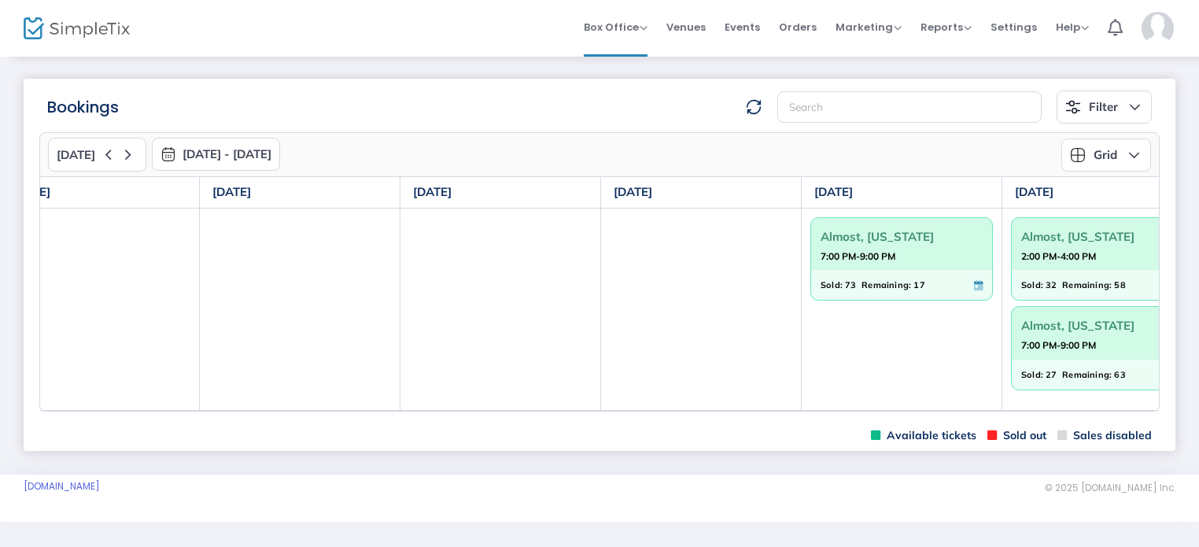
scroll to position [0, 244]
